Goal: Find specific page/section: Find specific page/section

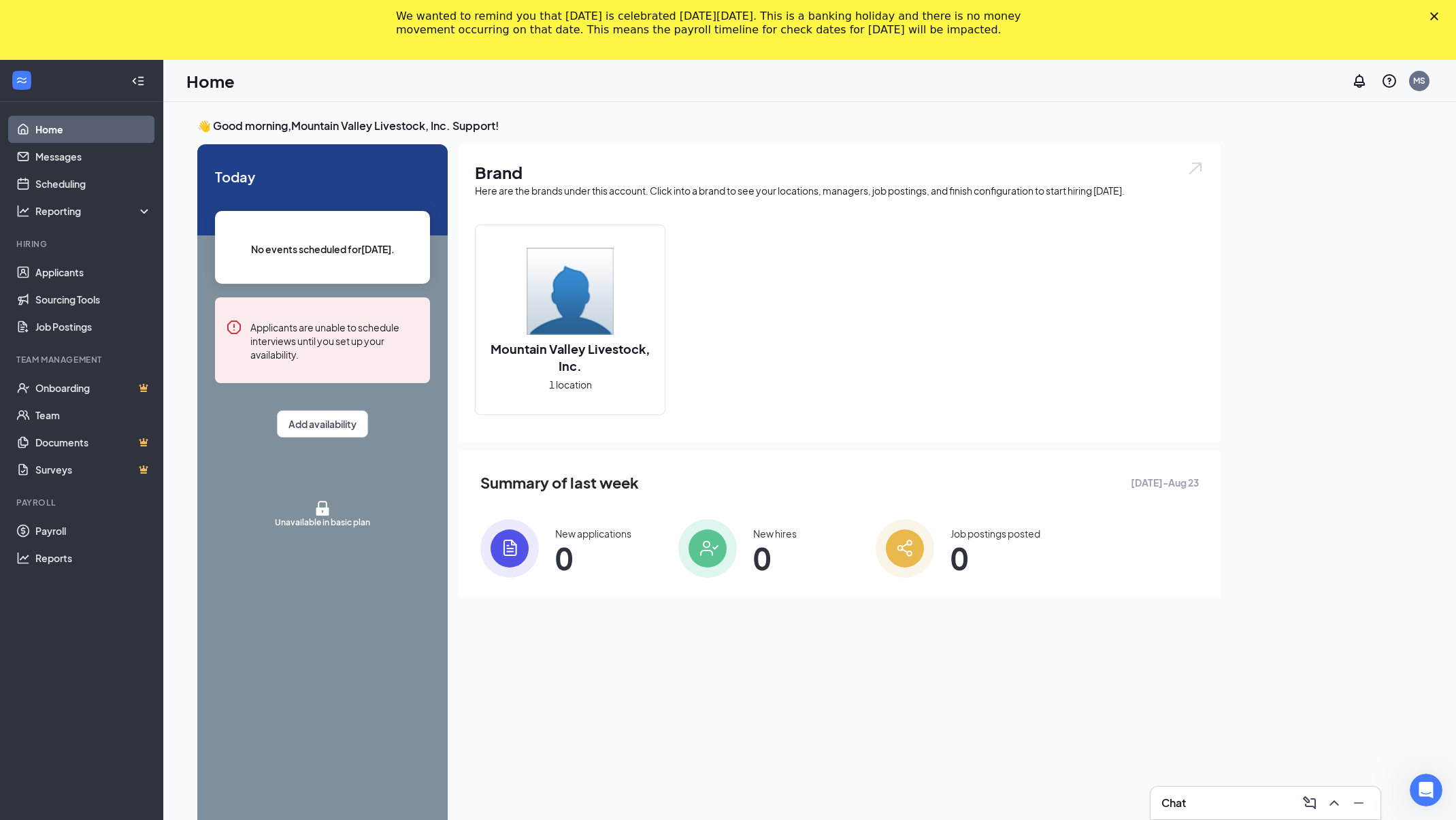
click at [1438, 14] on polygon "Close" at bounding box center [1434, 17] width 8 height 8
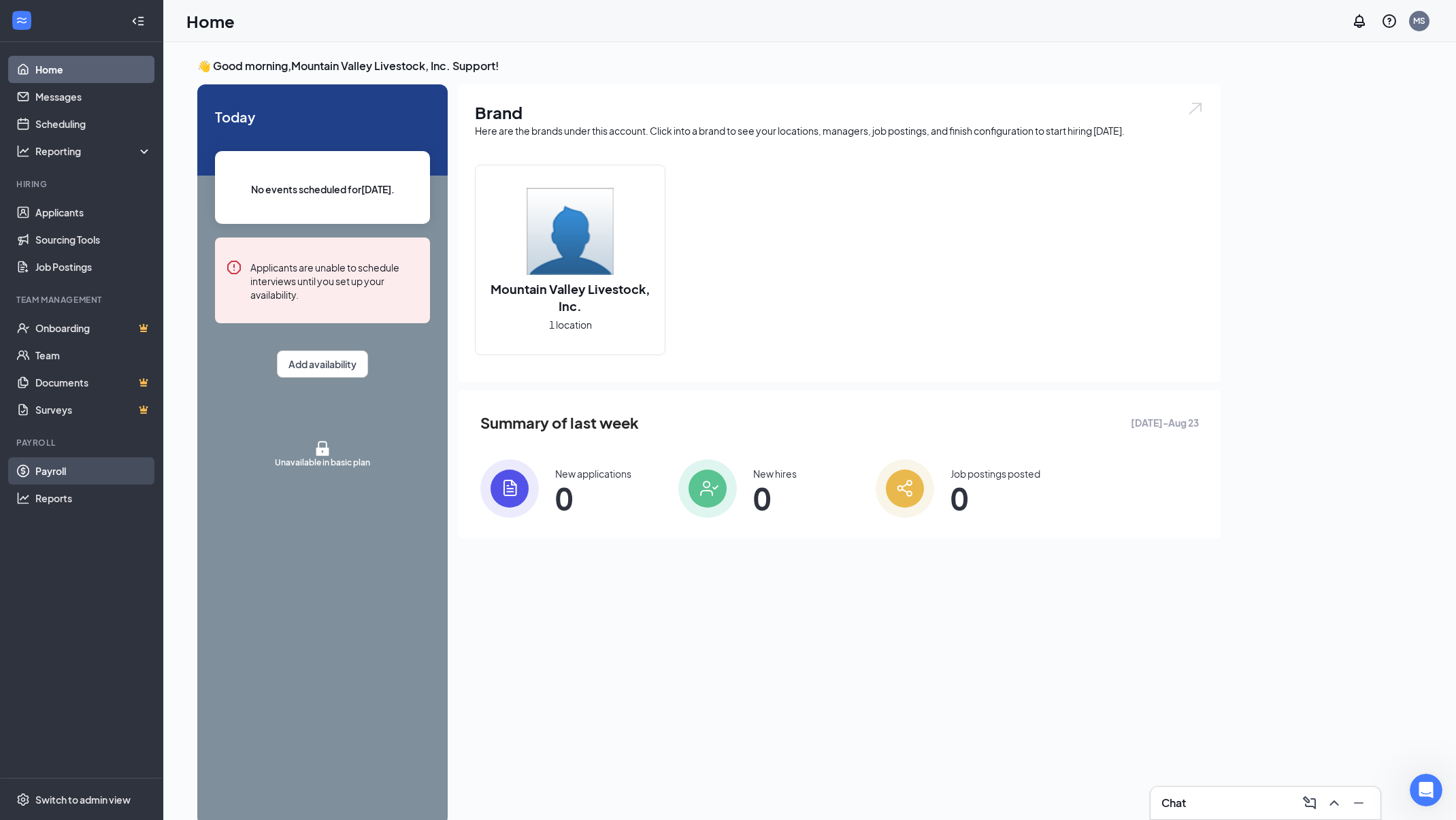
click at [78, 464] on link "Payroll" at bounding box center [93, 471] width 116 height 27
